Goal: Task Accomplishment & Management: Complete application form

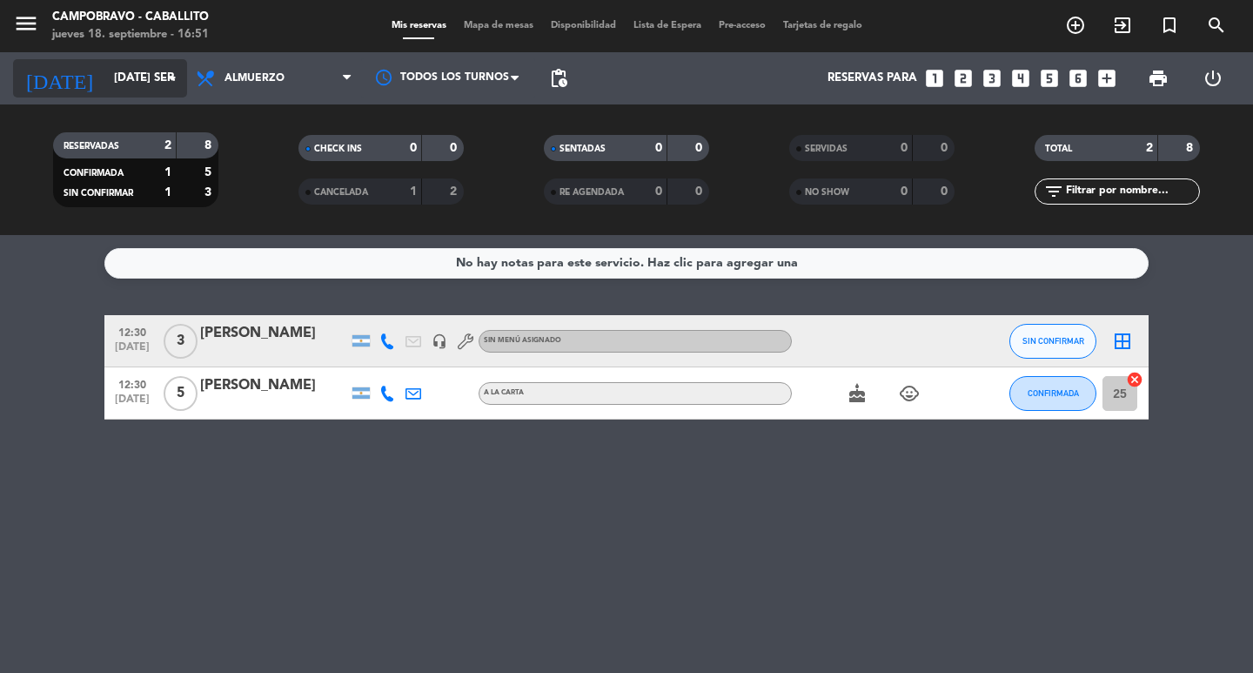
click at [150, 69] on input "[DATE] sep." at bounding box center [181, 78] width 153 height 31
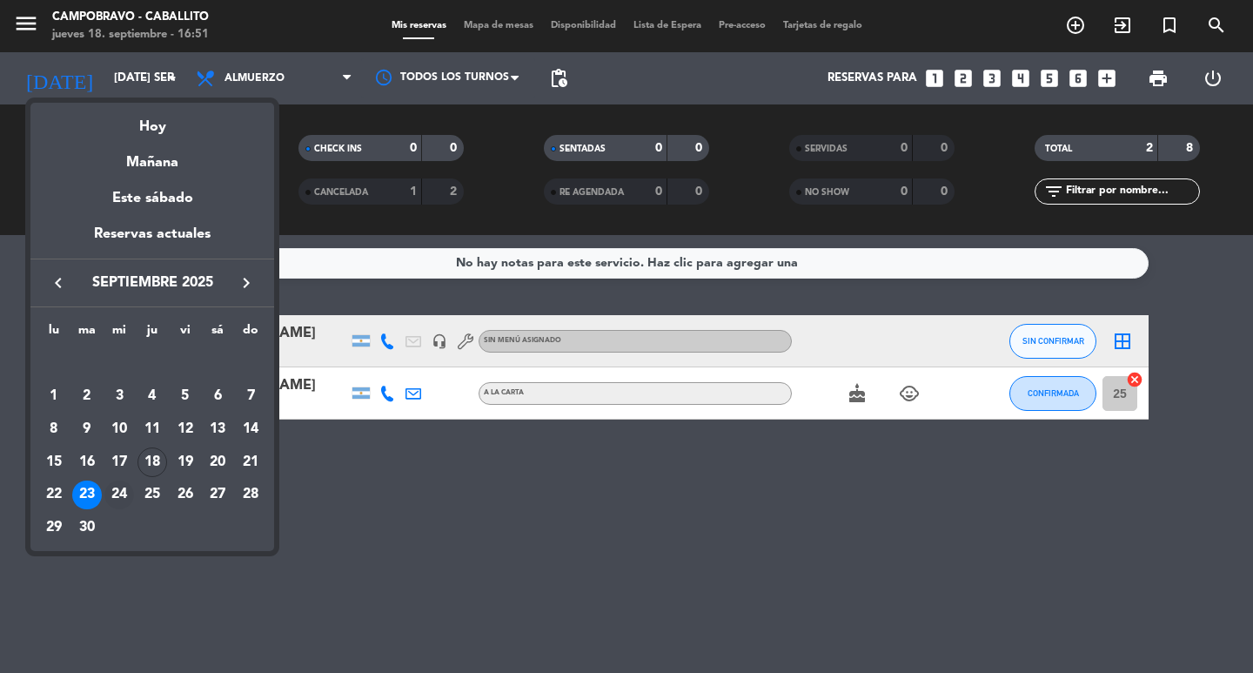
click at [122, 490] on div "24" at bounding box center [119, 495] width 30 height 30
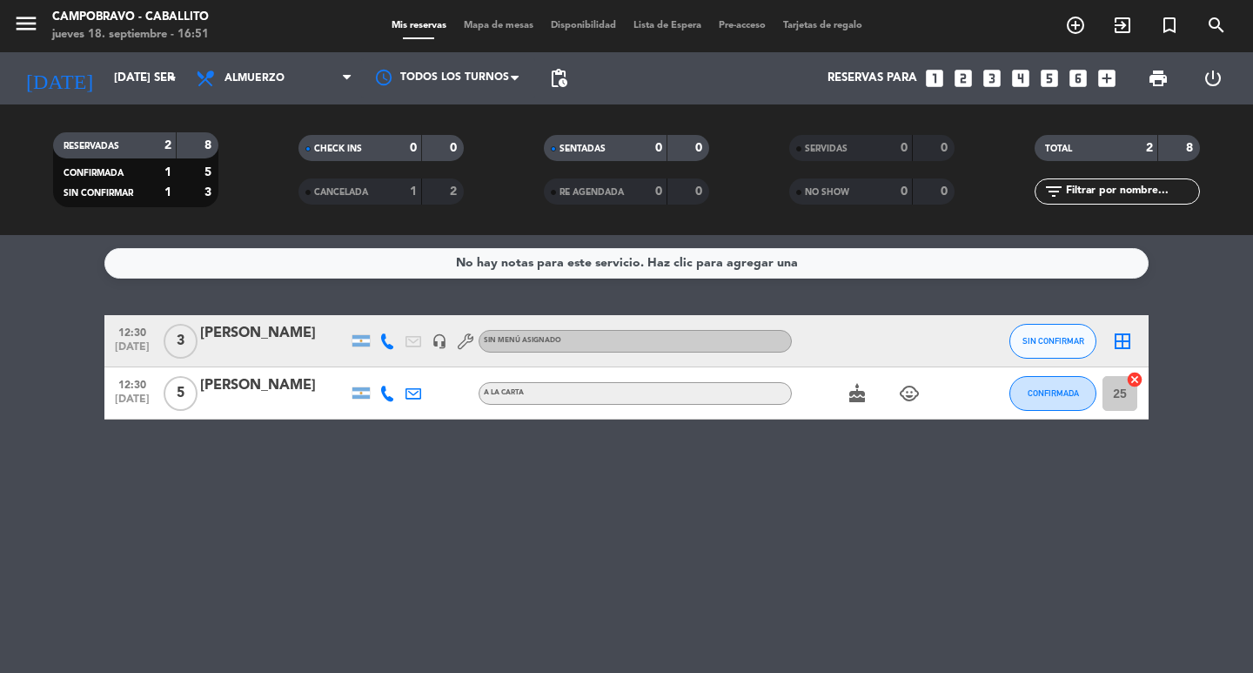
type input "mié. [DATE]"
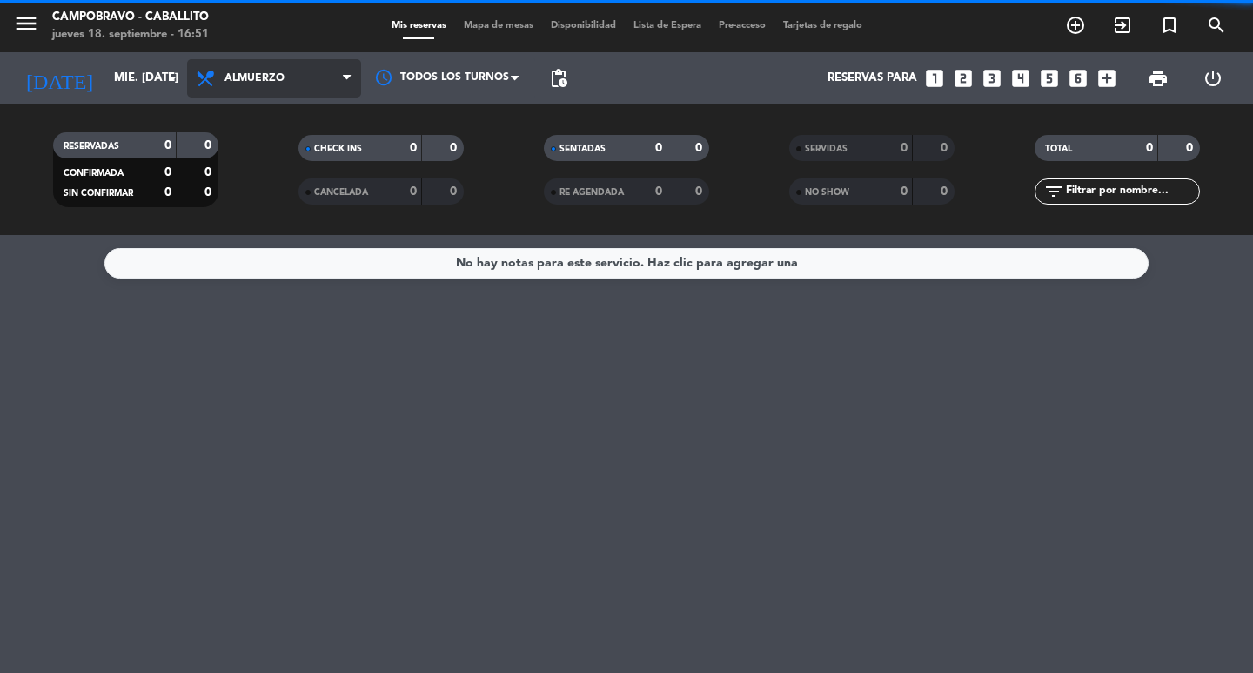
click at [258, 89] on span "Almuerzo" at bounding box center [274, 78] width 174 height 38
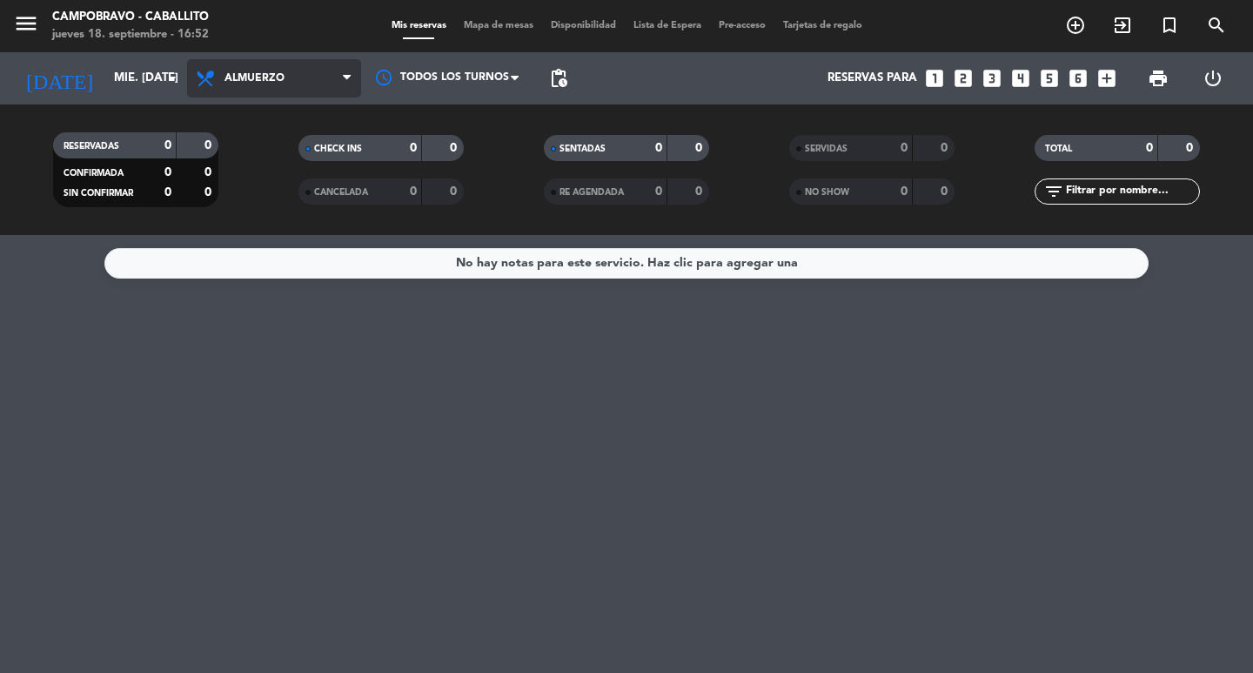
click at [297, 151] on div "menu Campobravo - caballito jueves 18. septiembre - 16:52 Mis reservas Mapa de …" at bounding box center [626, 117] width 1253 height 235
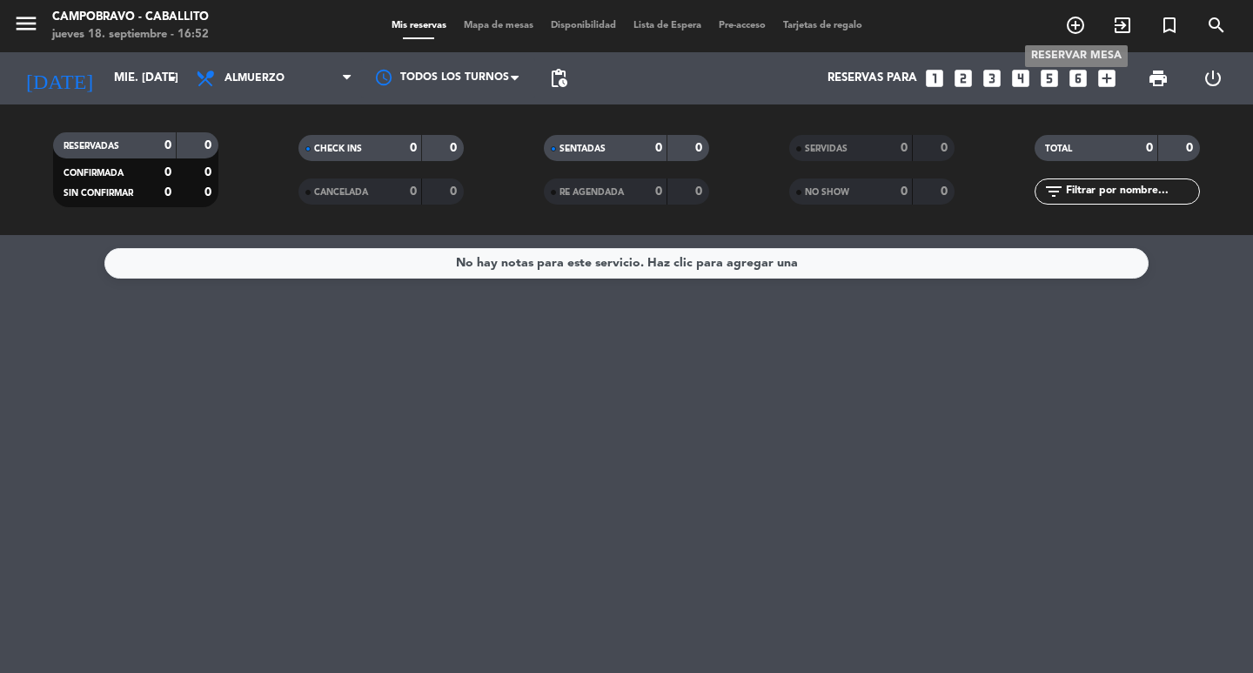
click at [1078, 27] on icon "add_circle_outline" at bounding box center [1075, 25] width 21 height 21
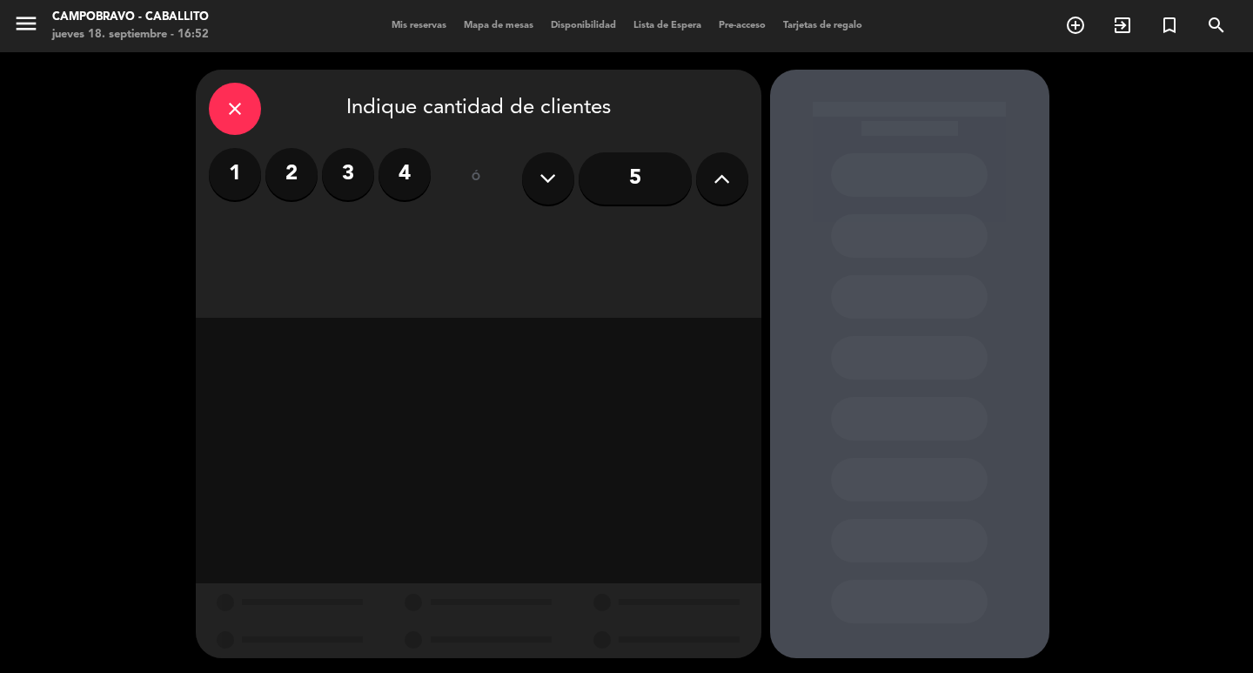
click at [736, 174] on button at bounding box center [722, 178] width 52 height 52
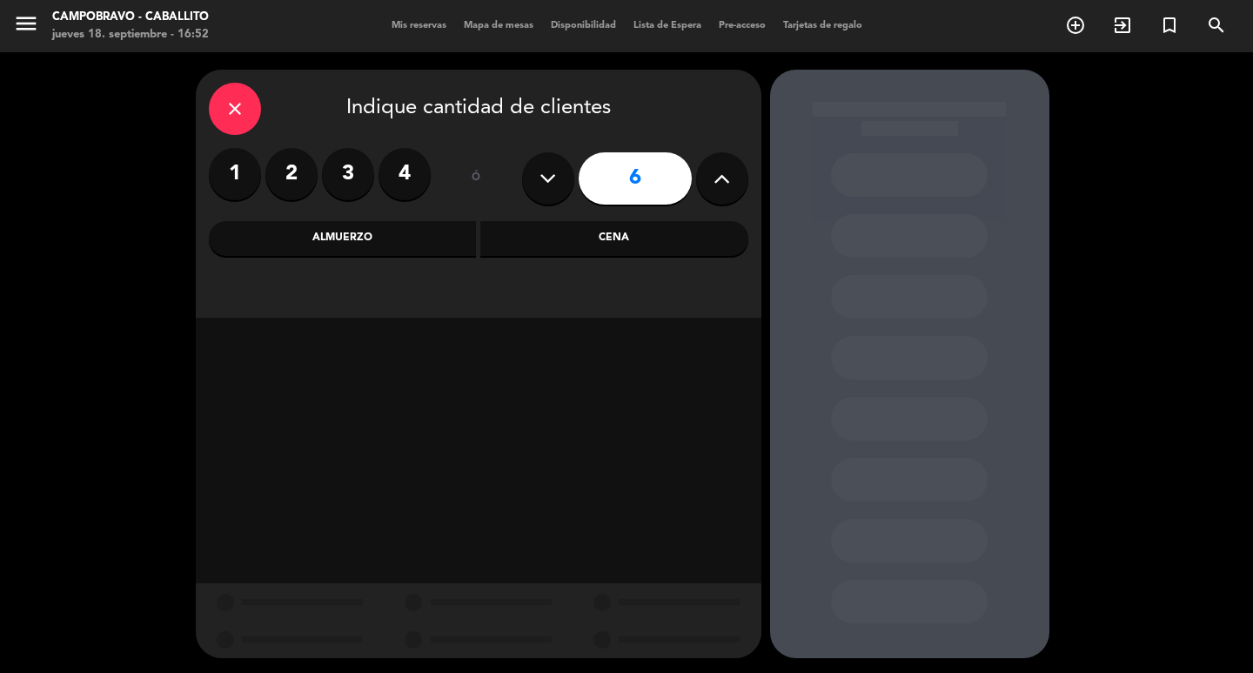
drag, startPoint x: 381, startPoint y: 217, endPoint x: 376, endPoint y: 226, distance: 10.1
click at [378, 217] on div "close Indique cantidad de clientes 1 2 3 4 ó 6 Almuerzo Cena" at bounding box center [478, 194] width 565 height 248
click at [376, 226] on div "Almuerzo" at bounding box center [343, 238] width 268 height 35
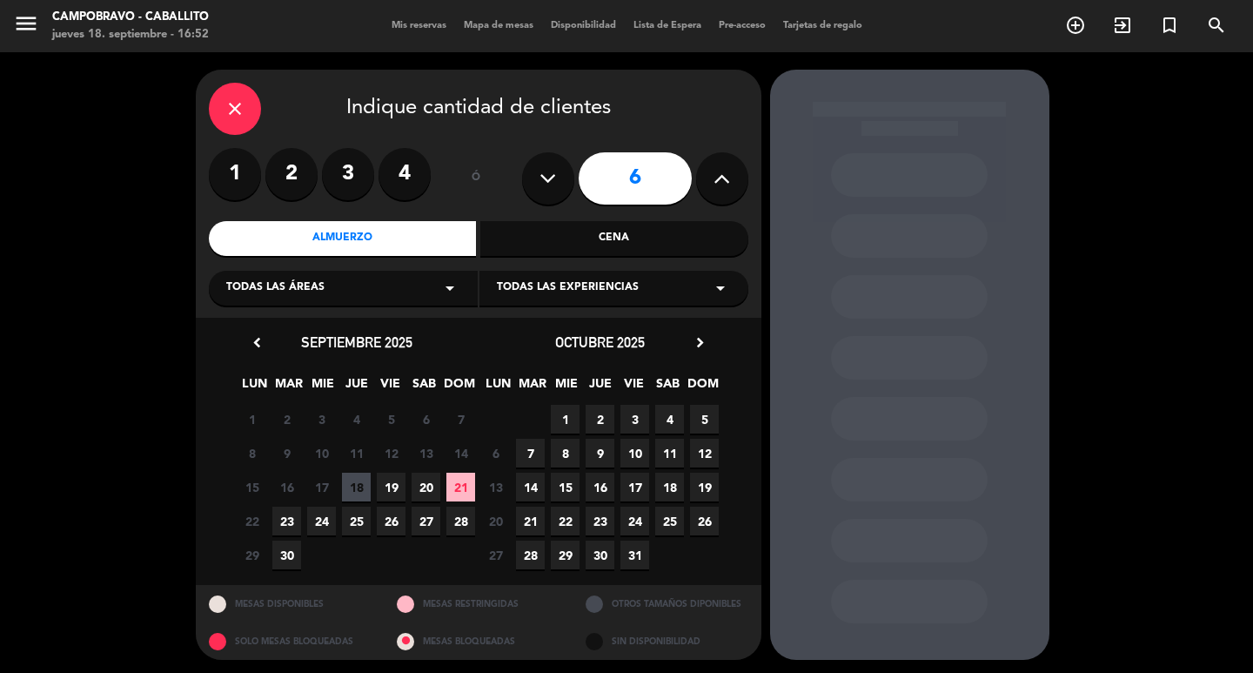
click at [391, 482] on span "19" at bounding box center [391, 486] width 29 height 29
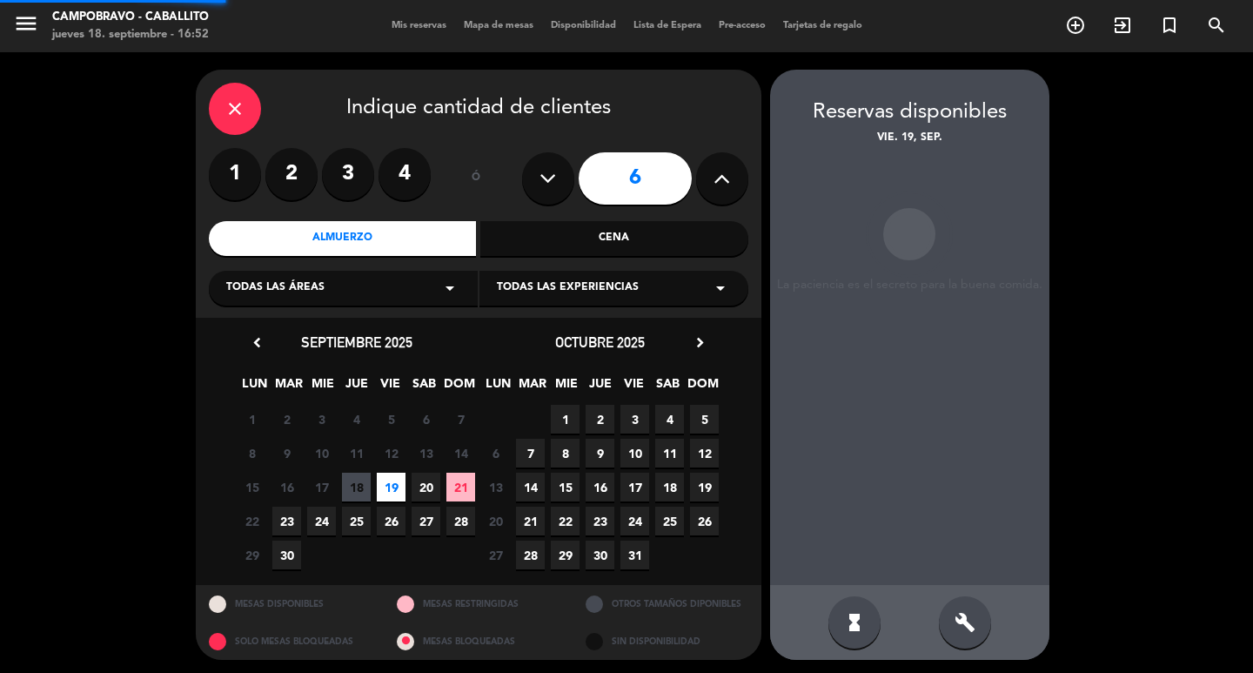
scroll to position [3, 0]
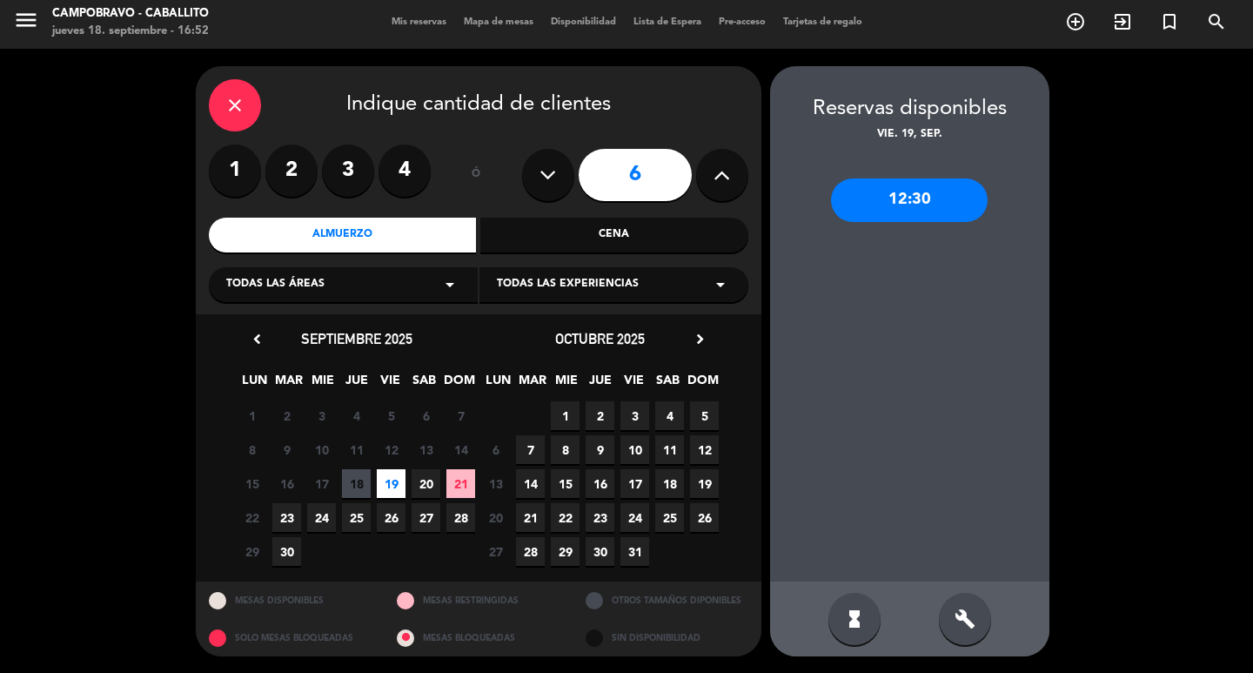
click at [897, 206] on div "12:30" at bounding box center [909, 199] width 157 height 43
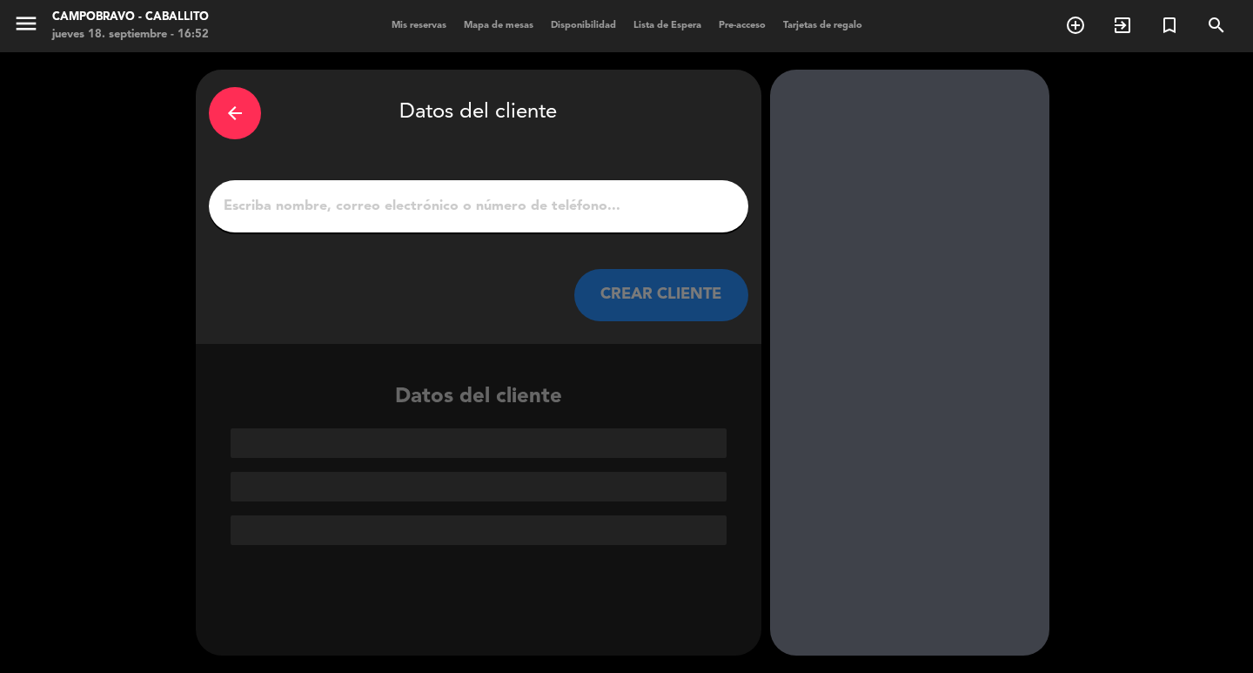
scroll to position [0, 0]
click at [405, 203] on input "1" at bounding box center [478, 206] width 513 height 24
type input "d"
type input "D"
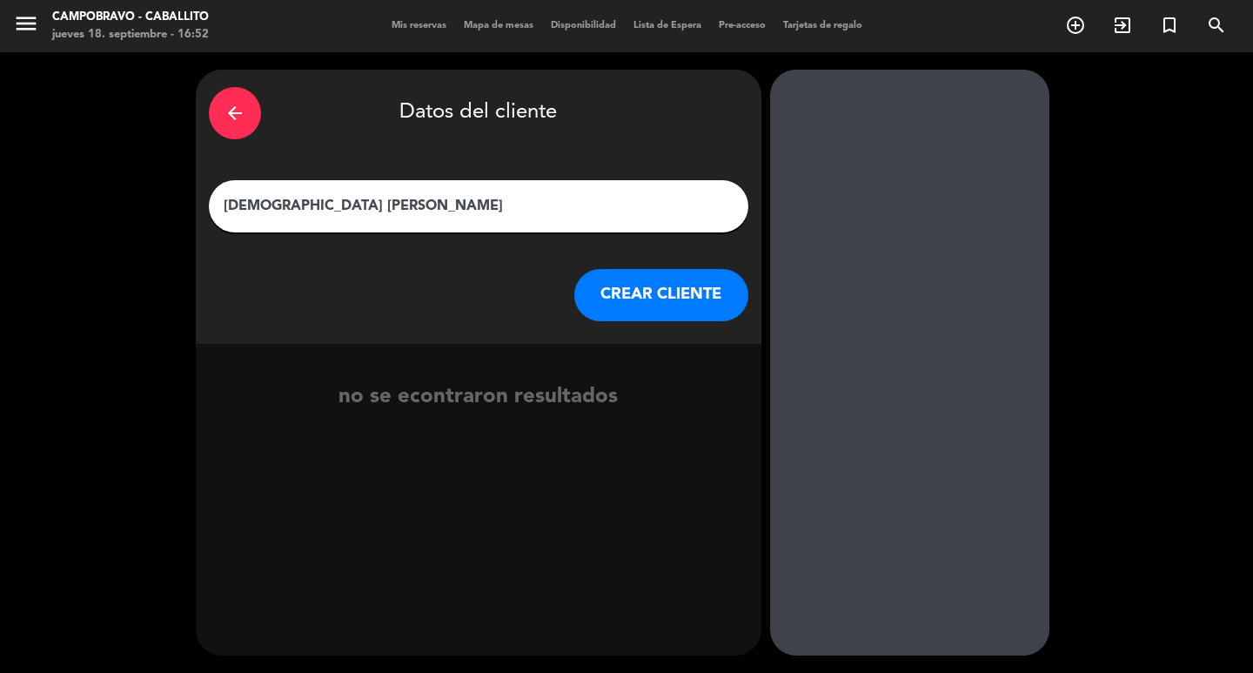
click at [293, 194] on input "[DEMOGRAPHIC_DATA] [PERSON_NAME]" at bounding box center [478, 206] width 513 height 24
type input "German [PERSON_NAME]"
click at [625, 282] on button "CREAR CLIENTE" at bounding box center [661, 295] width 174 height 52
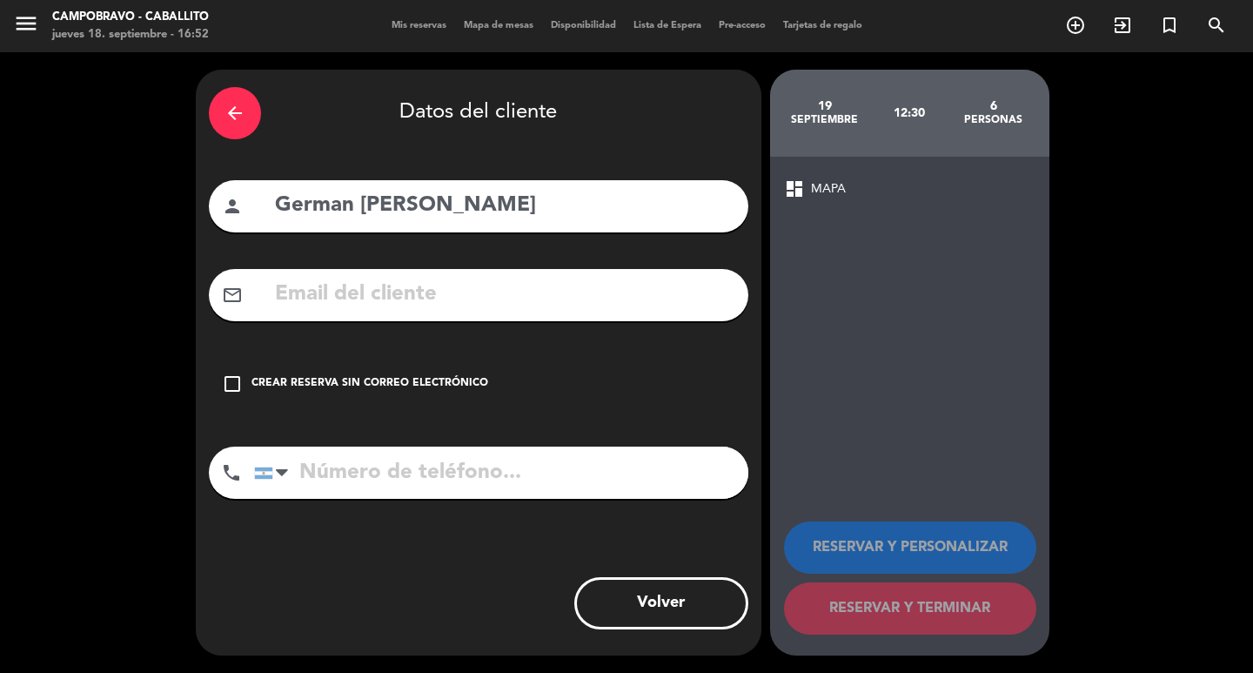
click at [478, 456] on input "tel" at bounding box center [501, 472] width 494 height 52
type input "1124507153"
click at [369, 381] on div "Crear reserva sin correo electrónico" at bounding box center [369, 383] width 237 height 17
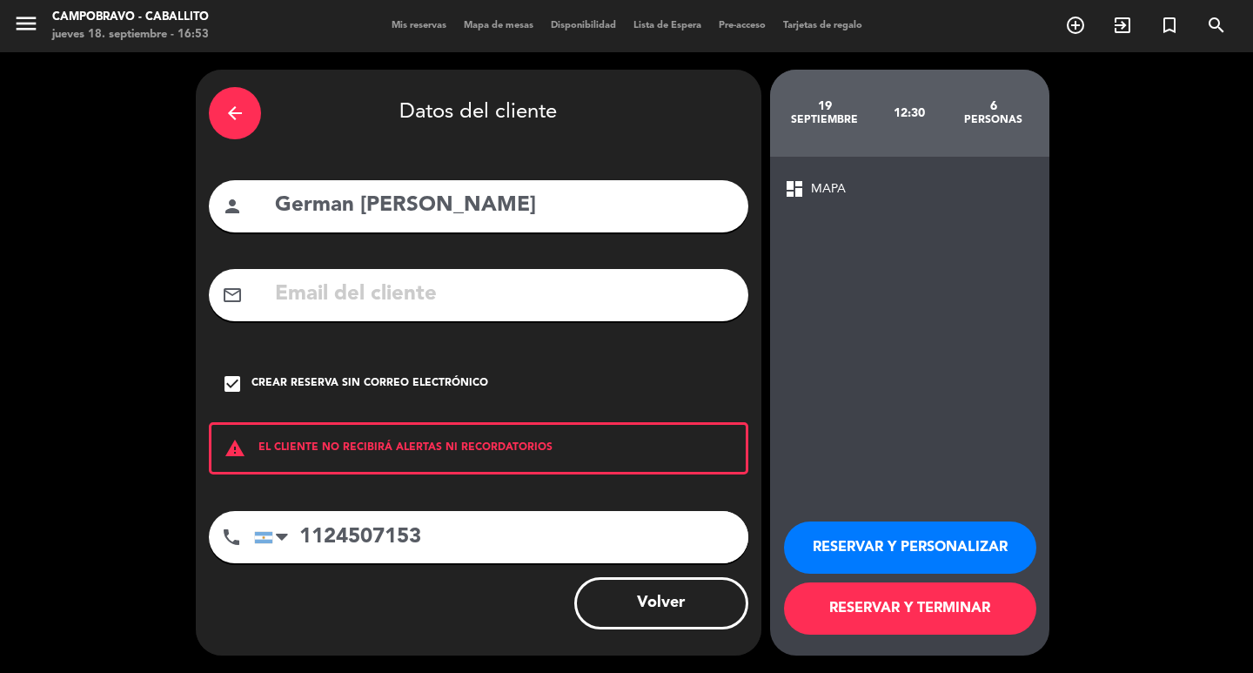
click at [867, 618] on button "RESERVAR Y TERMINAR" at bounding box center [910, 608] width 252 height 52
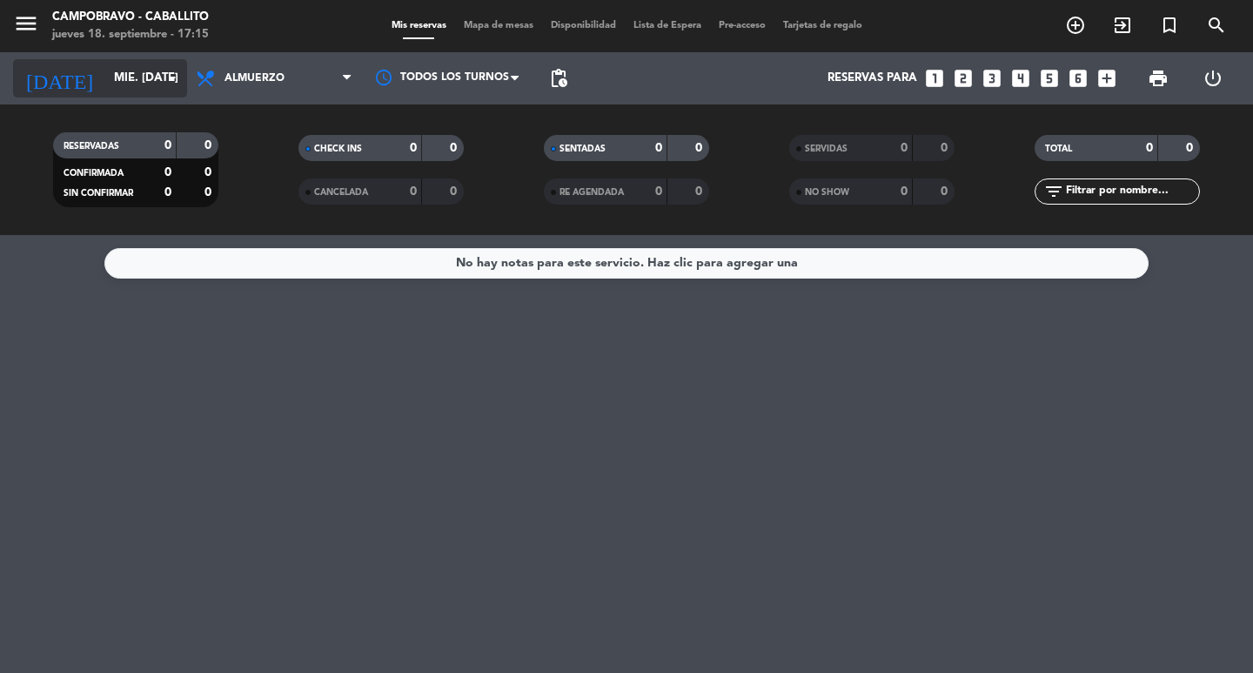
click at [121, 76] on input "mié. [DATE]" at bounding box center [181, 78] width 153 height 31
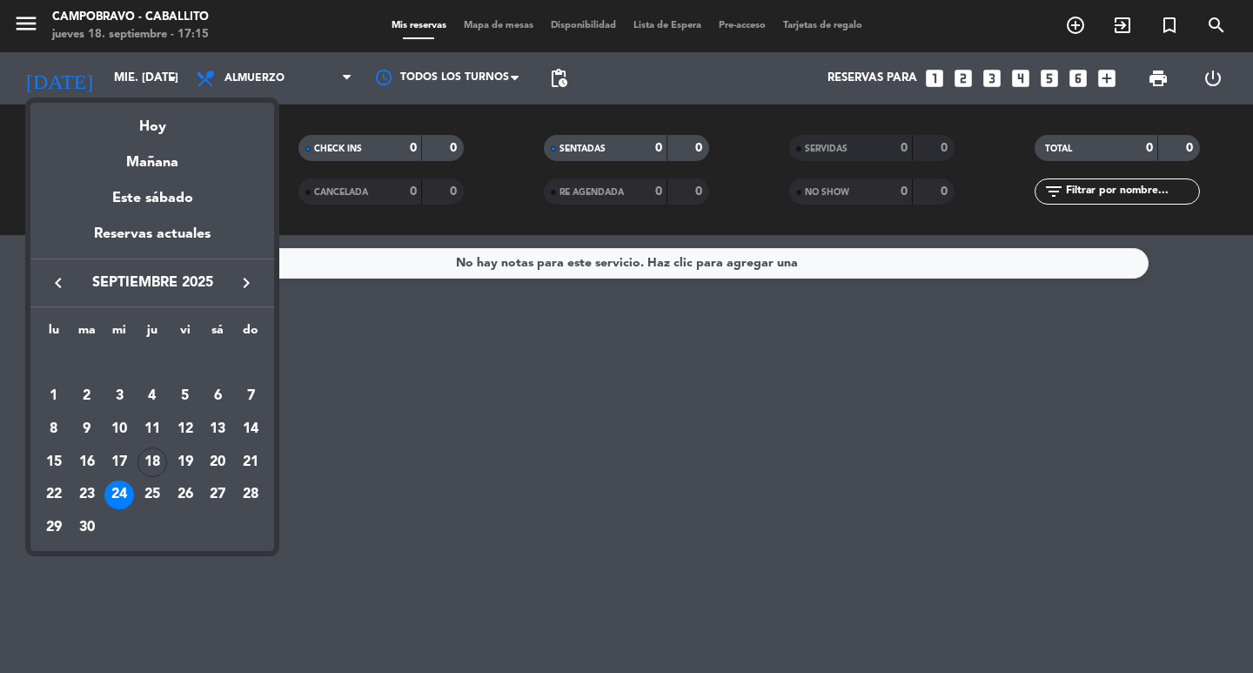
click at [85, 530] on div "30" at bounding box center [87, 527] width 30 height 30
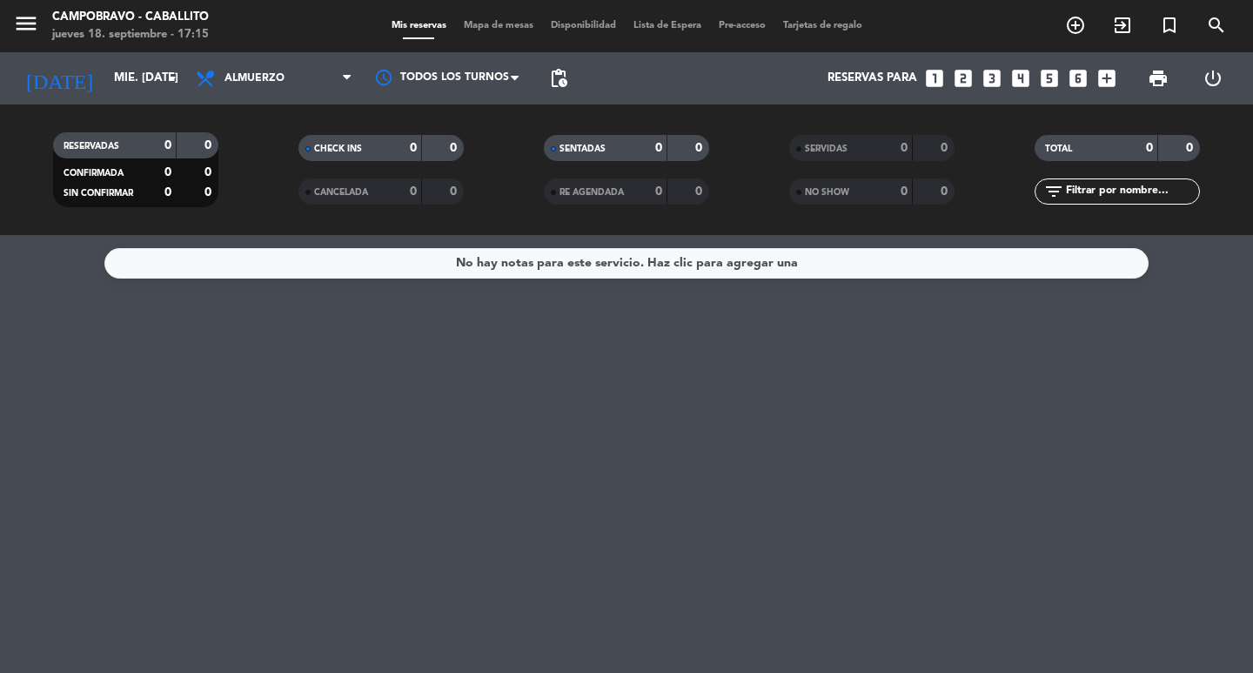
type input "[DATE] sep."
click at [298, 84] on span "Almuerzo" at bounding box center [274, 78] width 174 height 38
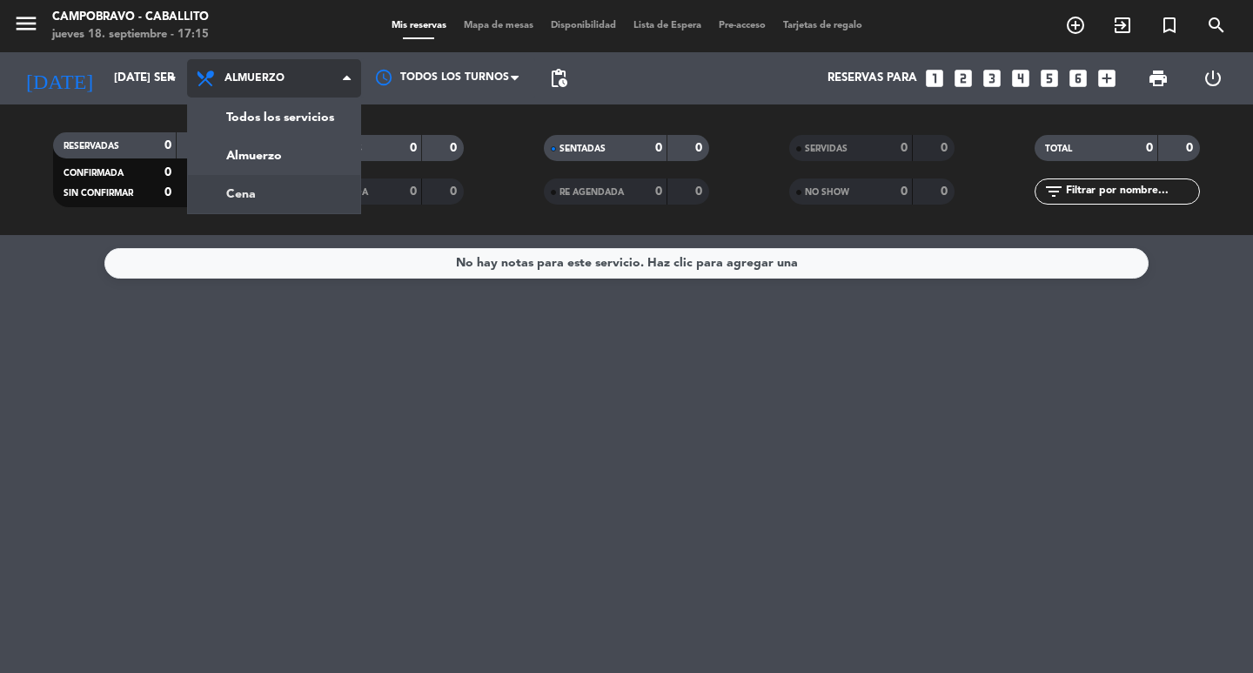
click at [263, 192] on div "menu Campobravo - caballito jueves 18. septiembre - 17:15 Mis reservas Mapa de …" at bounding box center [626, 117] width 1253 height 235
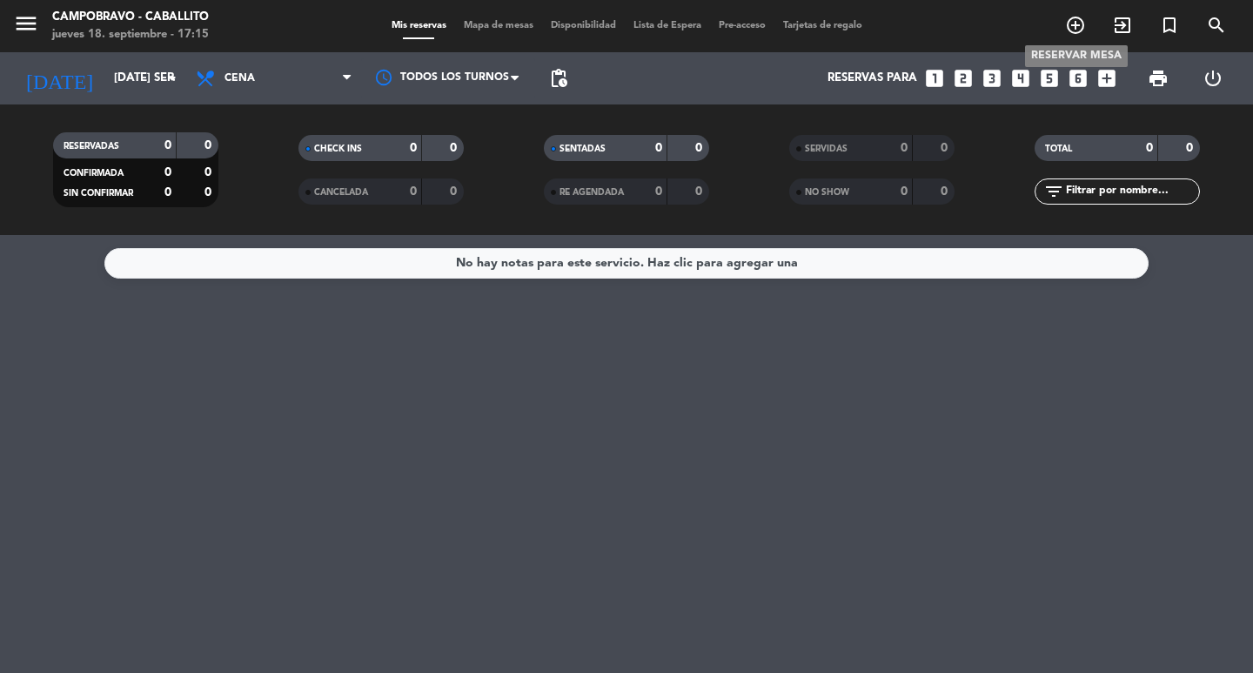
click at [1075, 17] on icon "add_circle_outline" at bounding box center [1075, 25] width 21 height 21
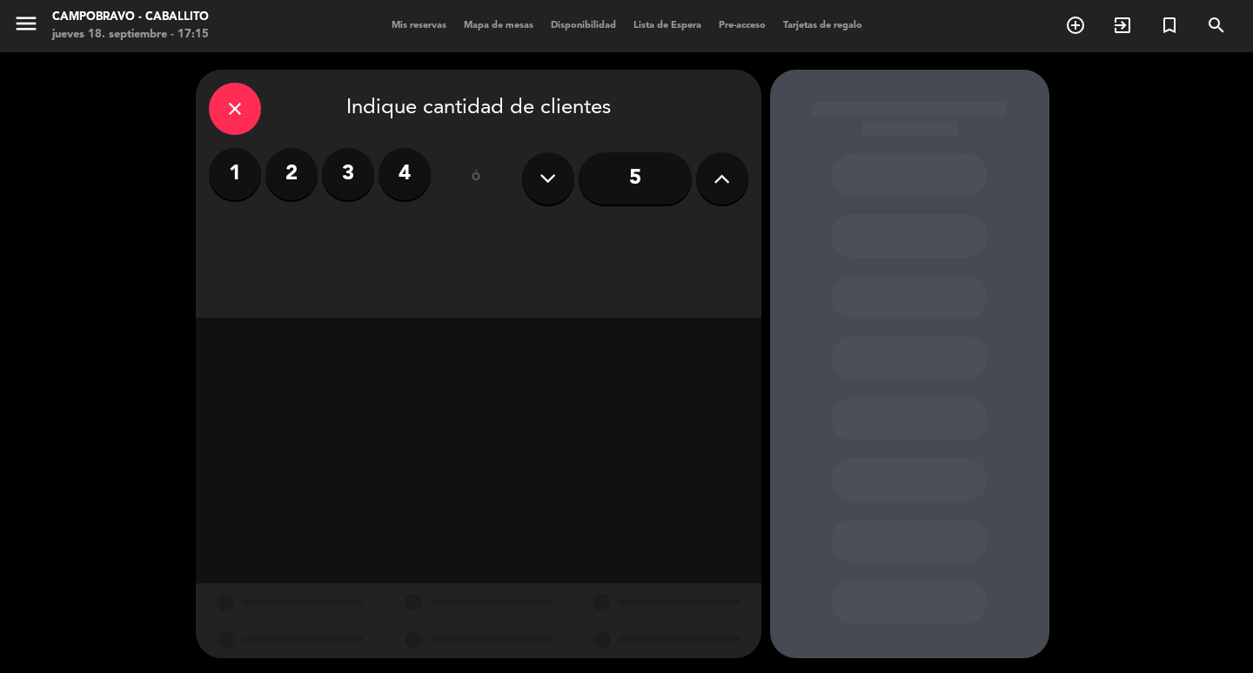
click at [706, 178] on button at bounding box center [722, 178] width 52 height 52
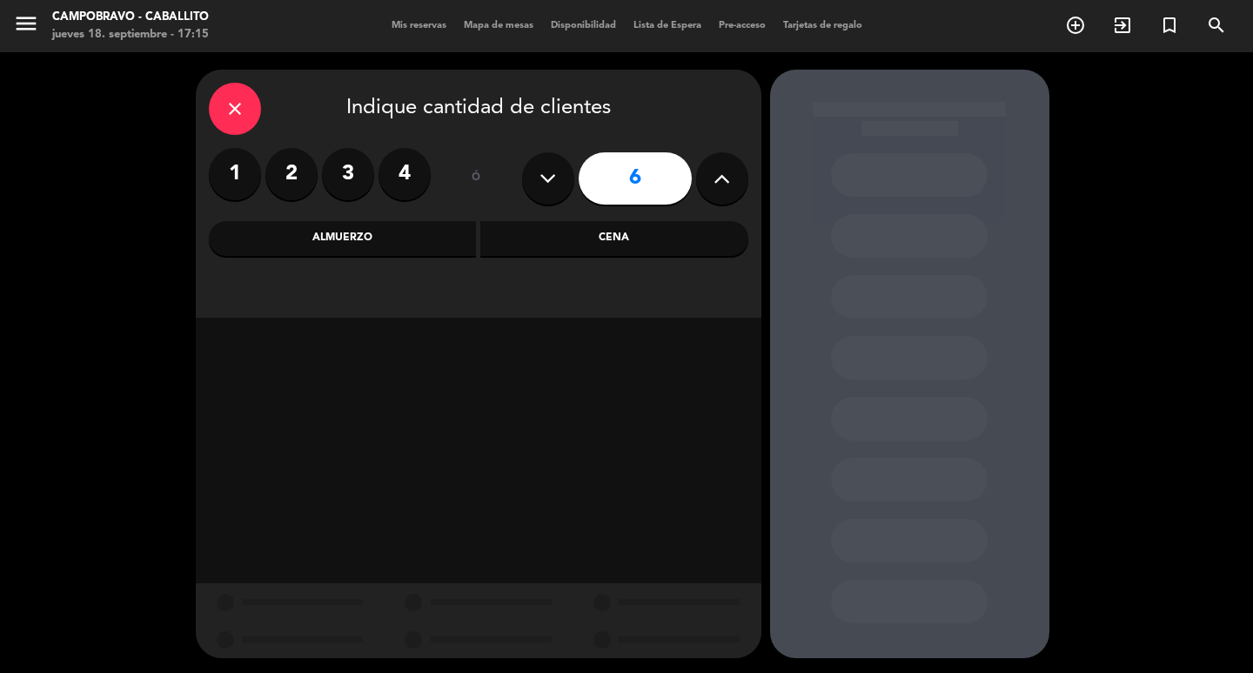
click at [706, 178] on button at bounding box center [722, 178] width 52 height 52
click at [705, 177] on button at bounding box center [722, 178] width 52 height 52
type input "9"
click at [646, 232] on div "Cena" at bounding box center [614, 238] width 268 height 35
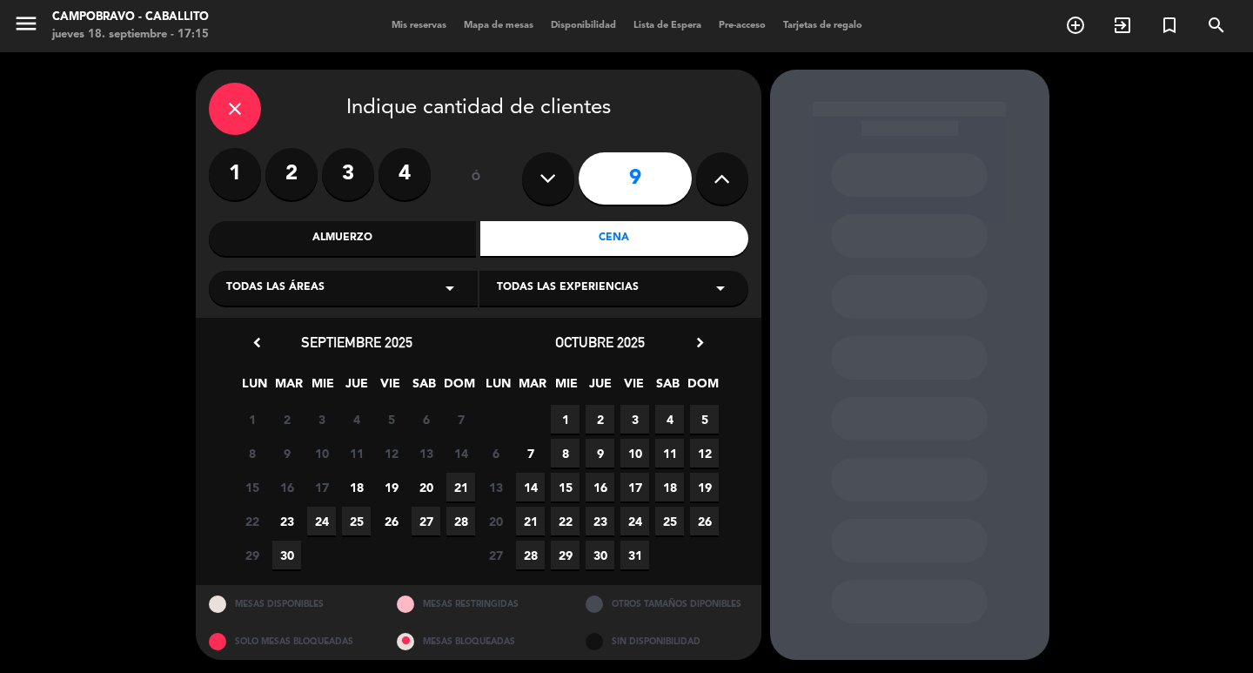
click at [425, 231] on div "Almuerzo" at bounding box center [343, 238] width 268 height 35
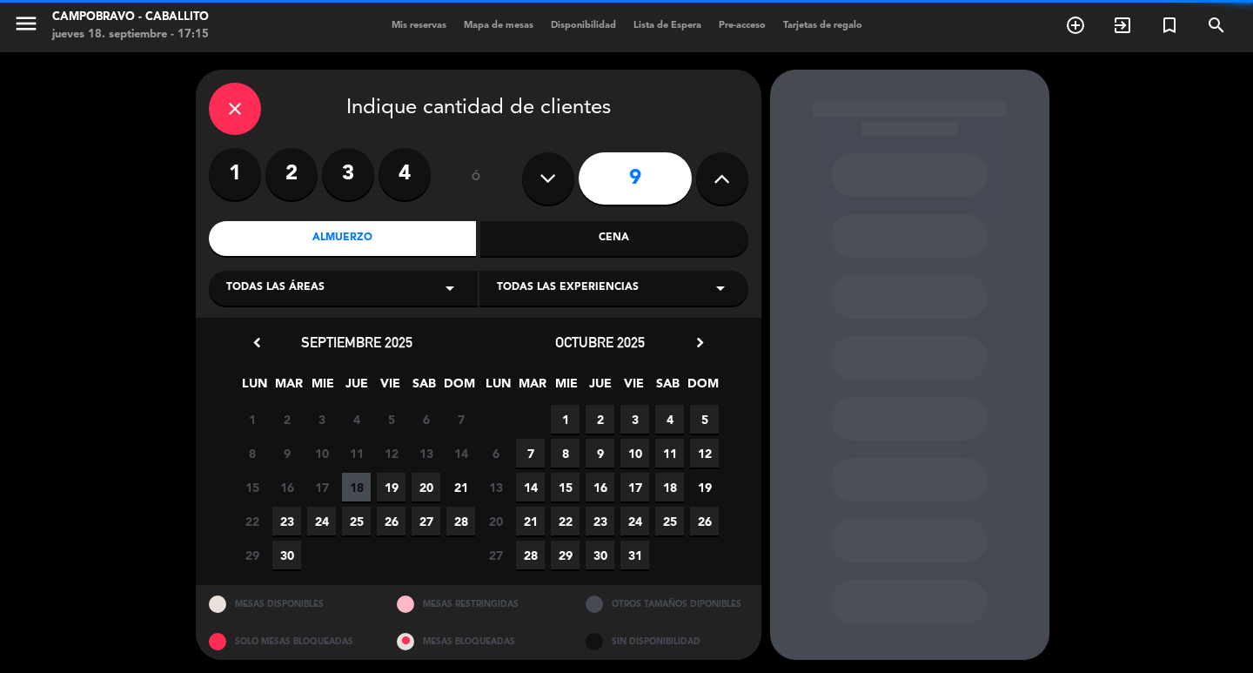
click at [673, 230] on div "Cena" at bounding box center [614, 238] width 268 height 35
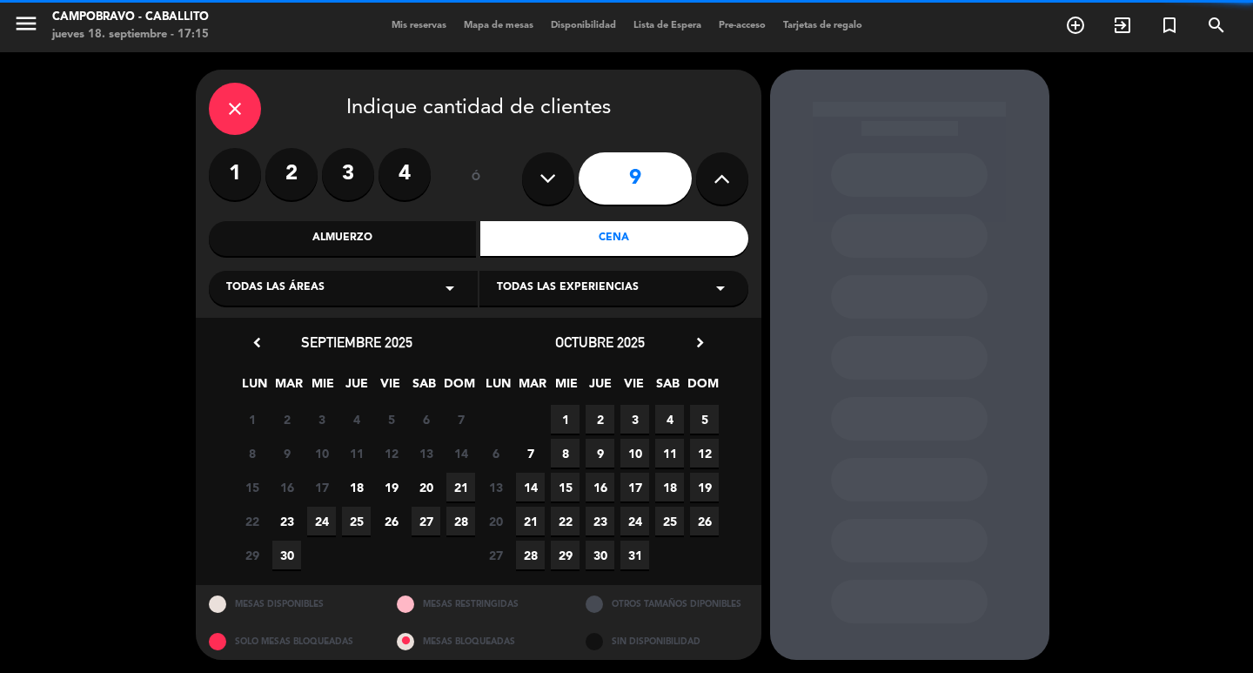
click at [447, 231] on div "Almuerzo" at bounding box center [343, 238] width 268 height 35
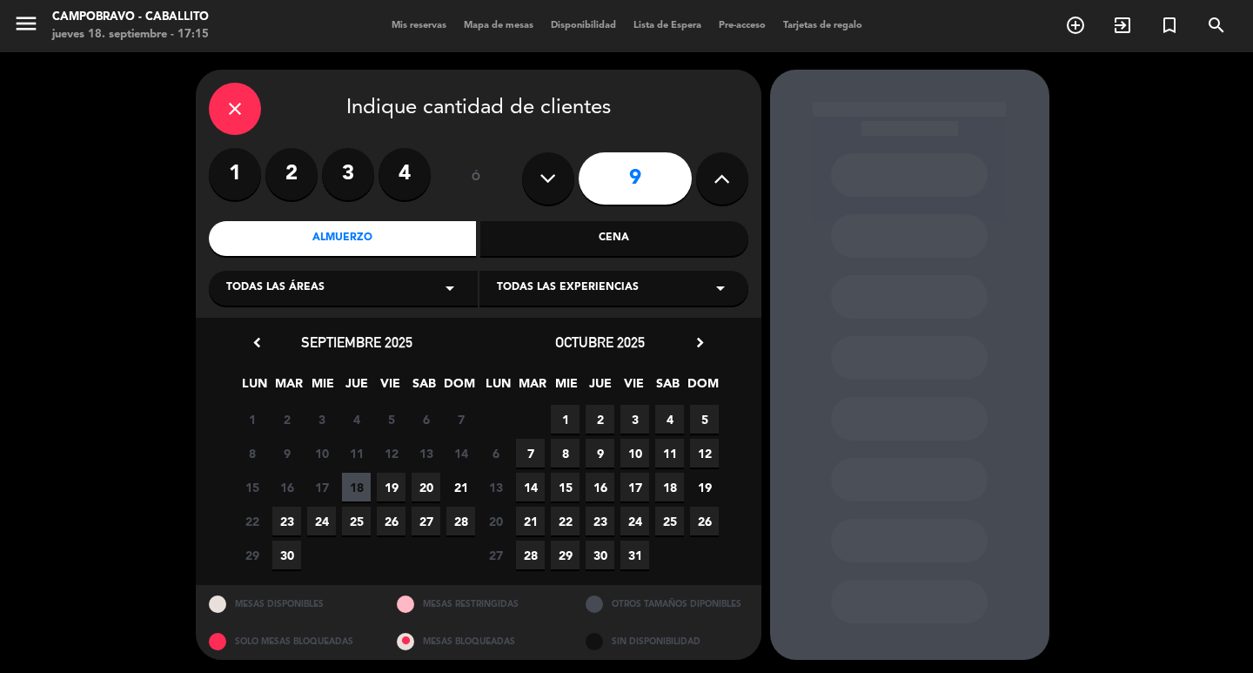
click at [610, 244] on div "Cena" at bounding box center [614, 238] width 268 height 35
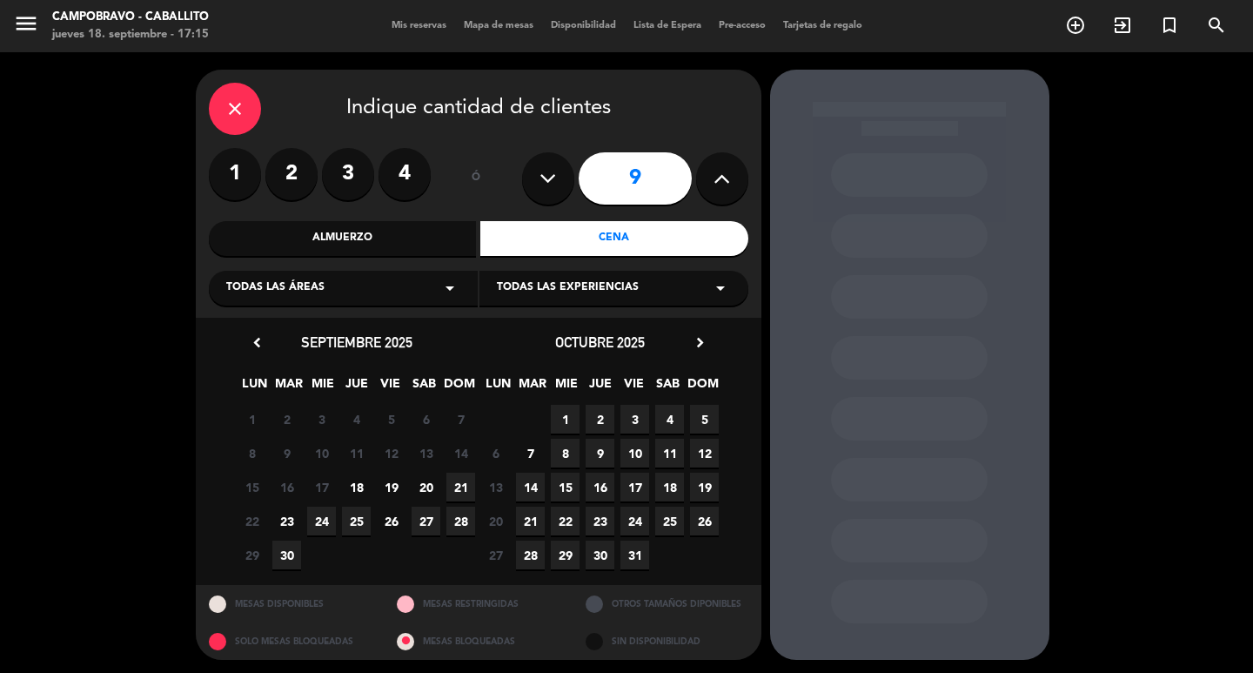
click at [285, 556] on span "30" at bounding box center [286, 554] width 29 height 29
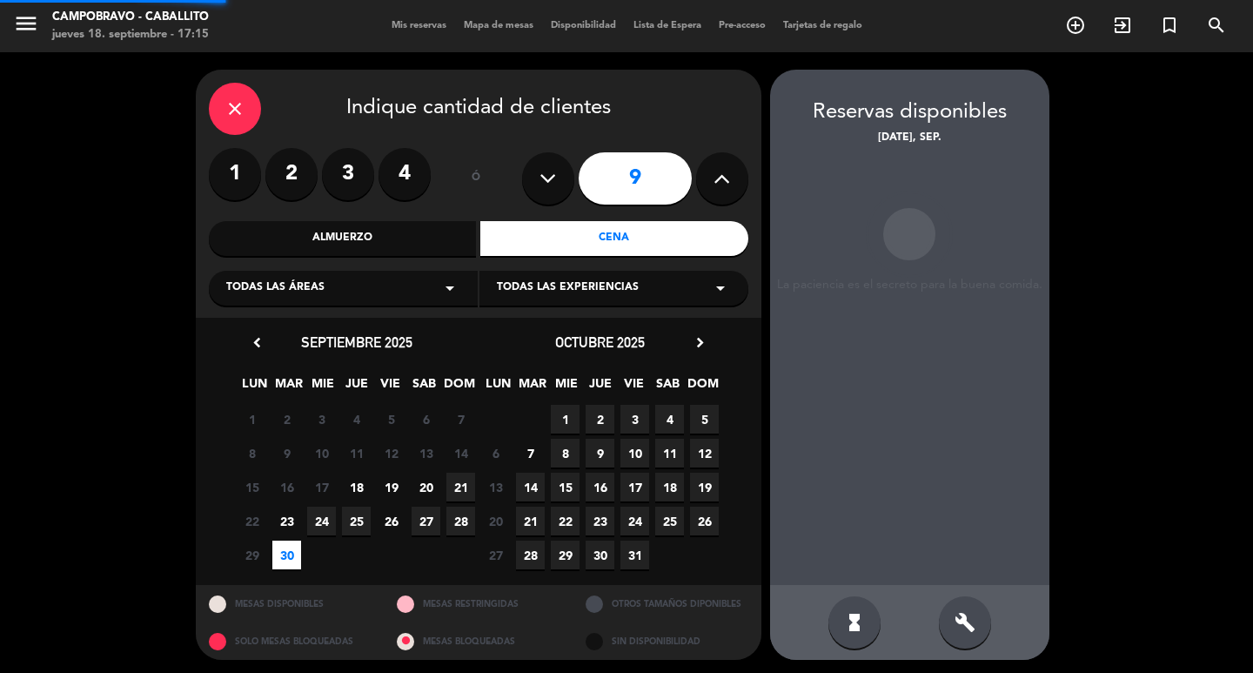
scroll to position [3, 0]
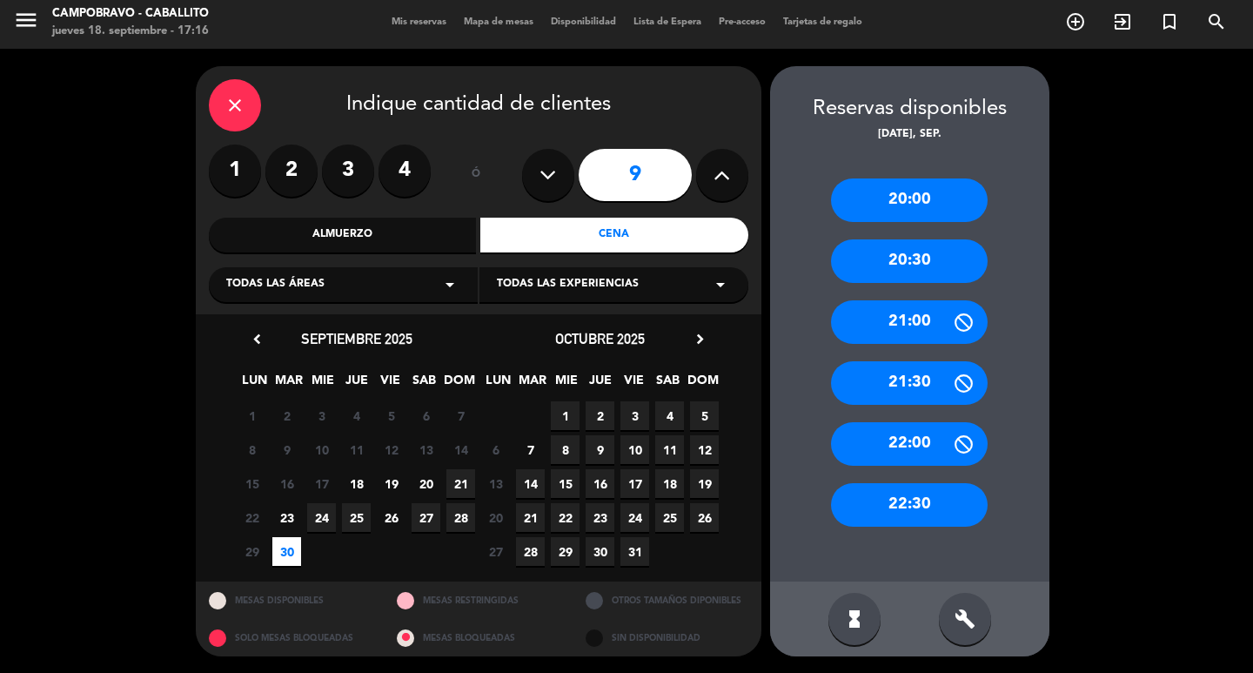
click at [914, 270] on div "20:30" at bounding box center [909, 260] width 157 height 43
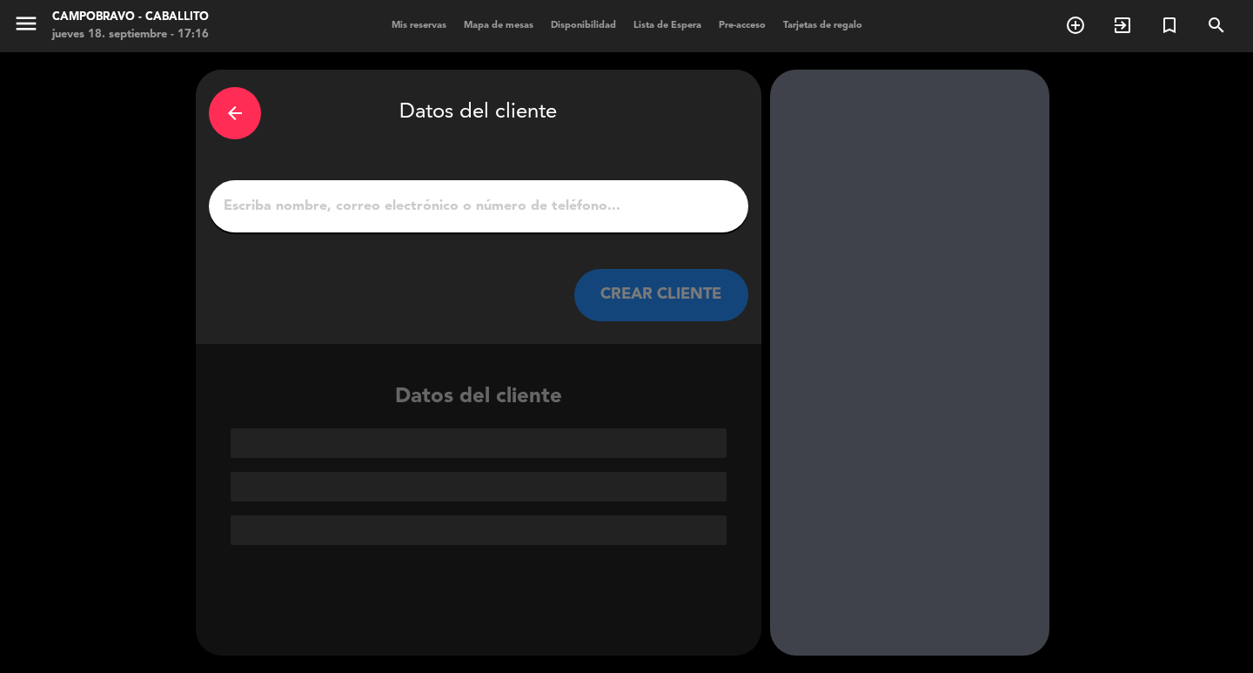
click at [592, 202] on input "1" at bounding box center [478, 206] width 513 height 24
type input "d"
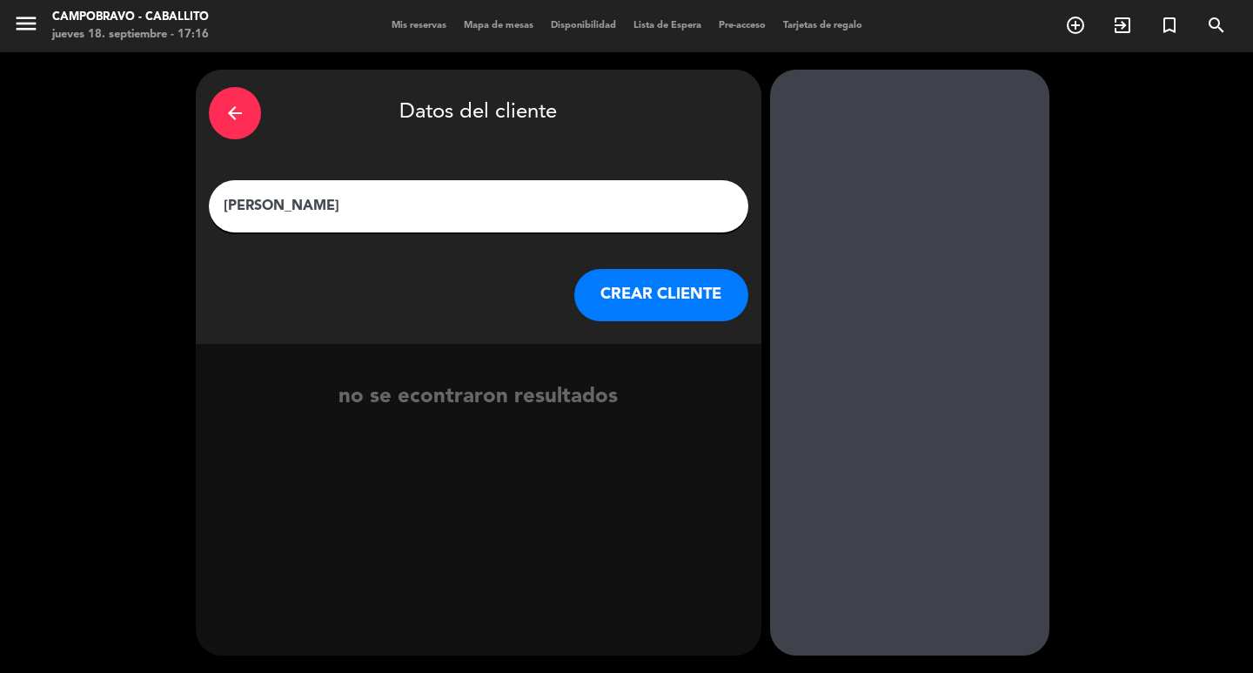
type input "[PERSON_NAME]"
click at [659, 300] on button "CREAR CLIENTE" at bounding box center [661, 295] width 174 height 52
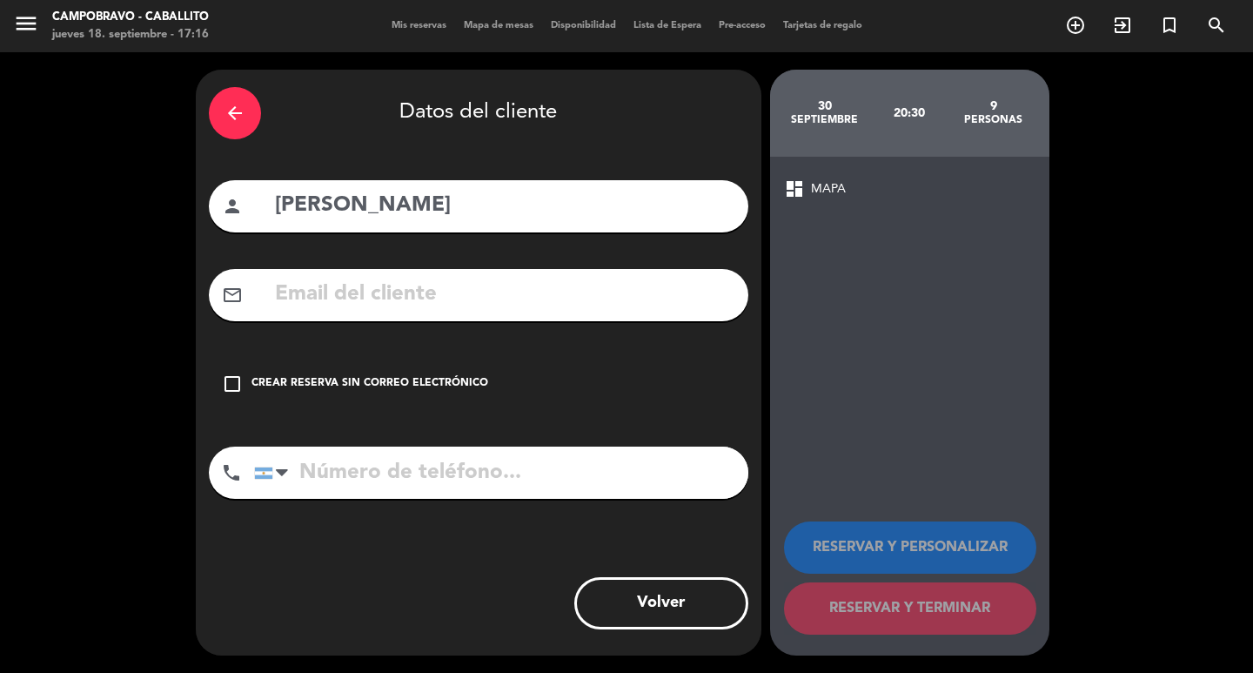
click at [359, 468] on input "tel" at bounding box center [501, 472] width 494 height 52
type input "1144408920"
click at [338, 387] on div "Crear reserva sin correo electrónico" at bounding box center [369, 383] width 237 height 17
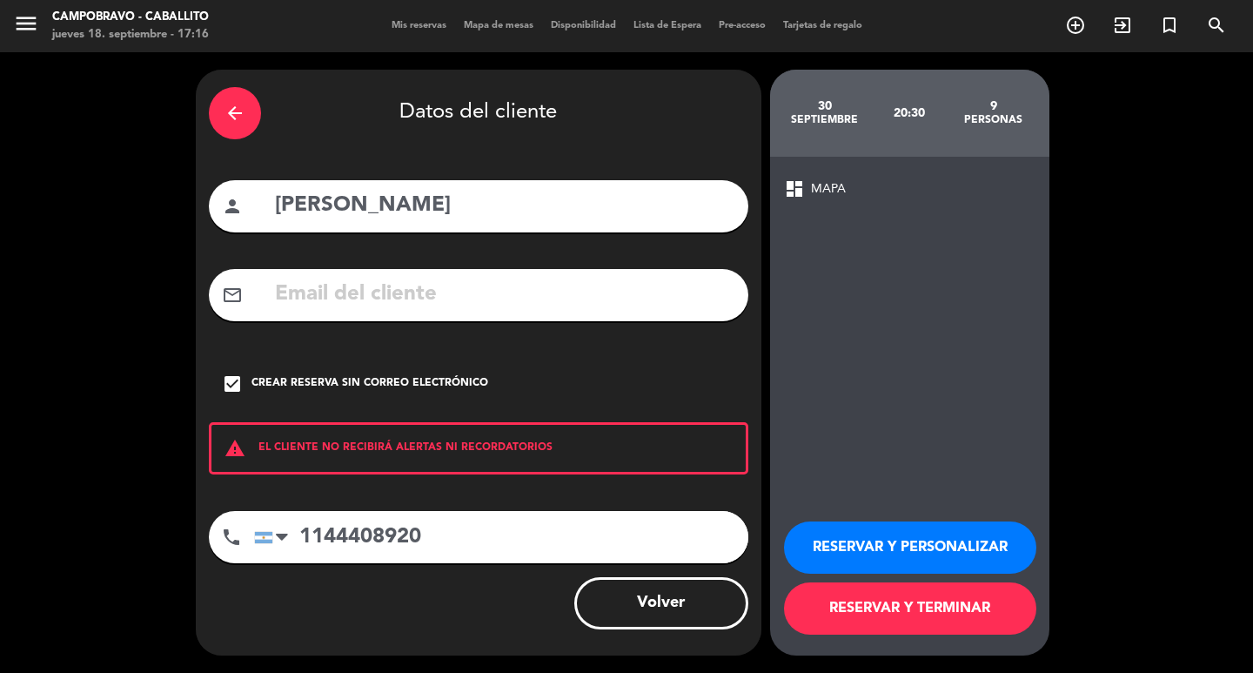
click at [895, 619] on button "RESERVAR Y TERMINAR" at bounding box center [910, 608] width 252 height 52
